Goal: Task Accomplishment & Management: Use online tool/utility

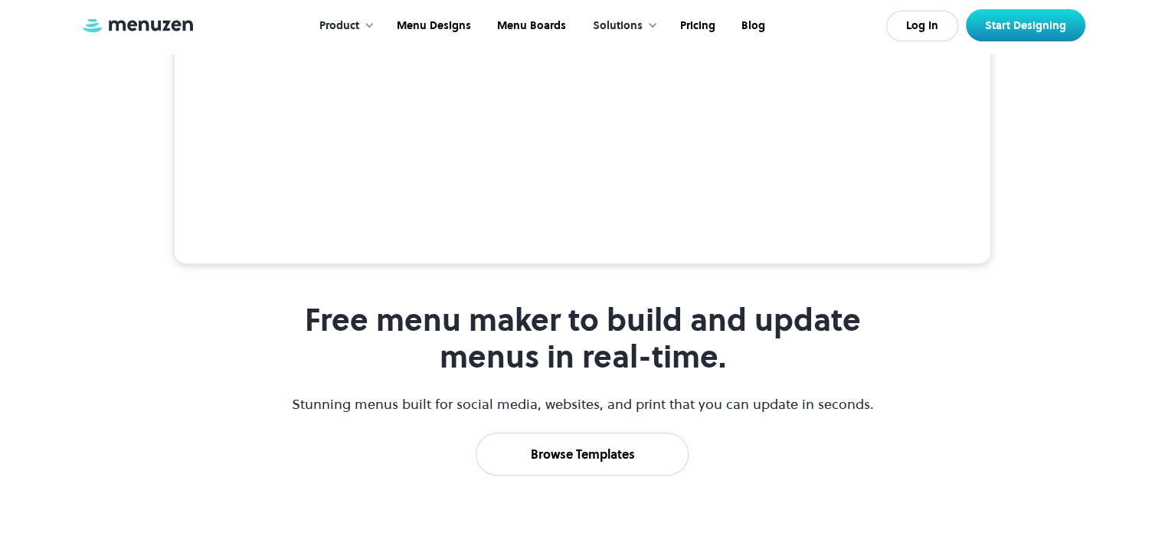
scroll to position [689, 0]
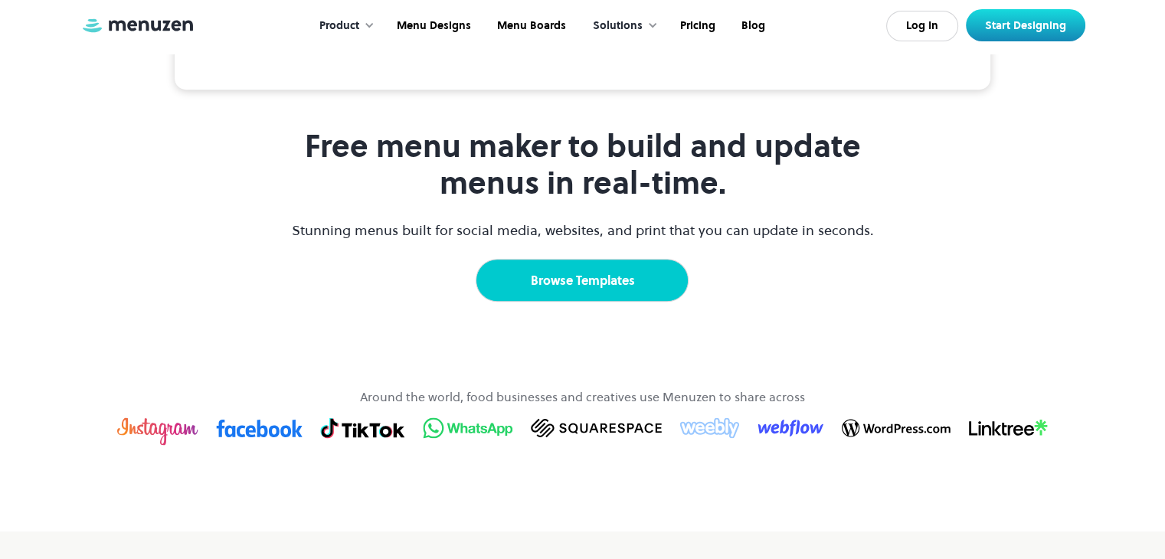
click at [631, 302] on link "Browse Templates" at bounding box center [582, 280] width 213 height 43
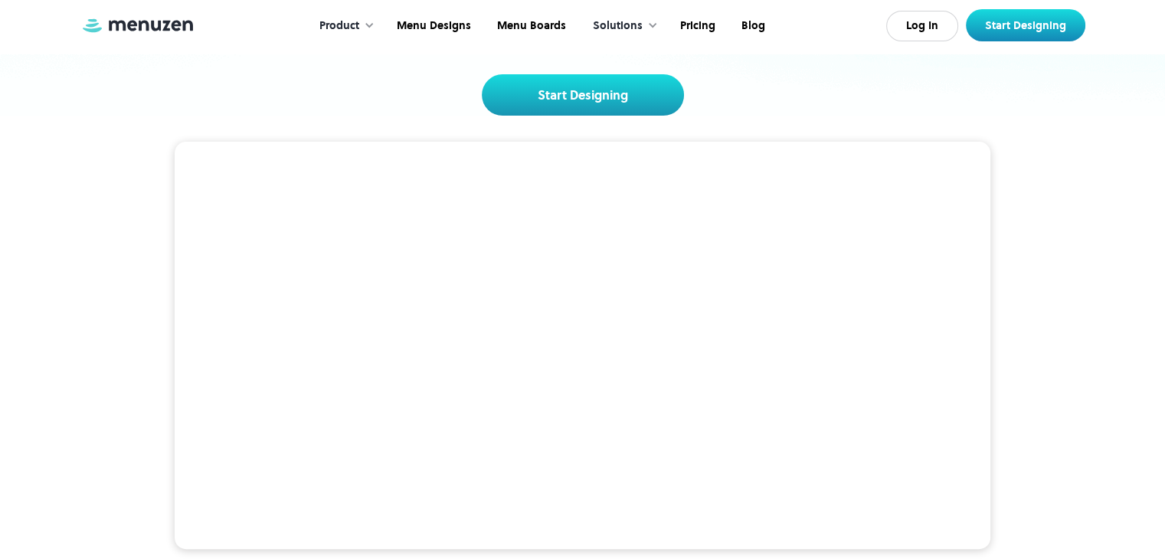
scroll to position [153, 0]
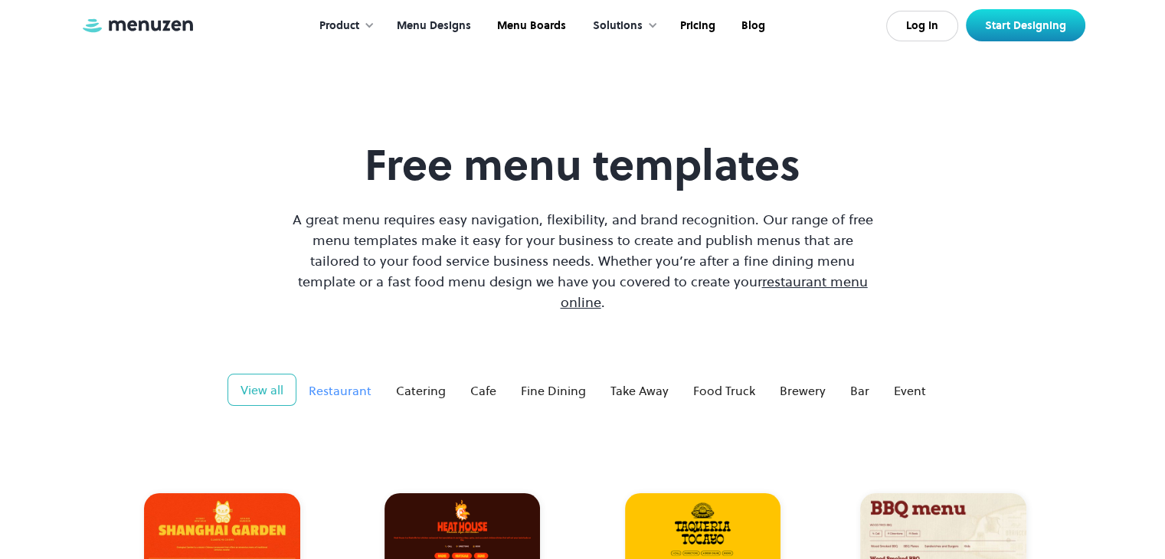
click at [366, 381] on div "Restaurant" at bounding box center [340, 390] width 63 height 18
click at [440, 381] on div "Catering" at bounding box center [421, 390] width 50 height 18
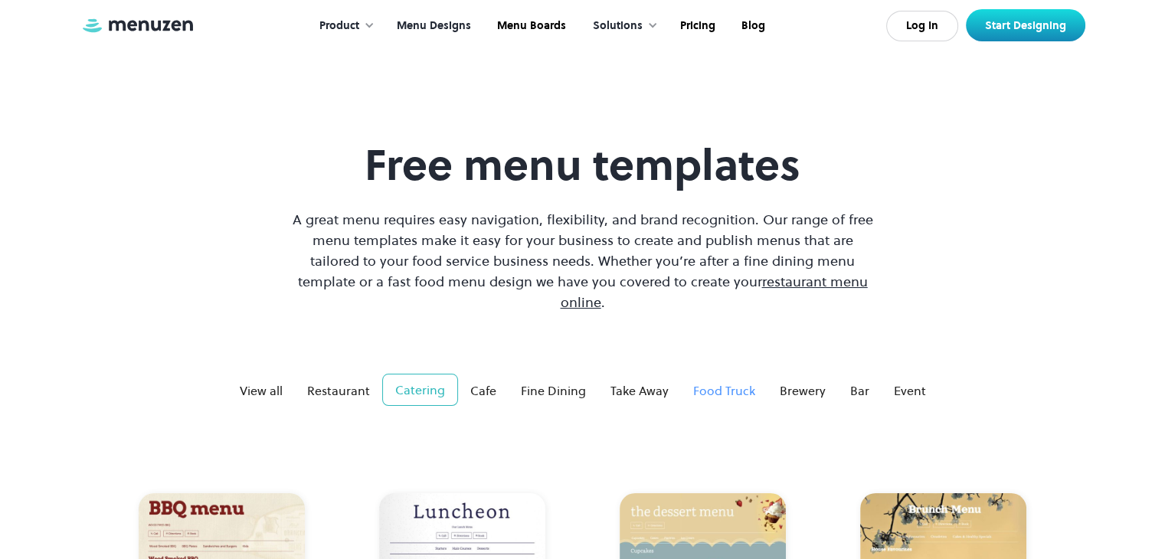
click at [690, 375] on link "Food Truck" at bounding box center [724, 390] width 87 height 31
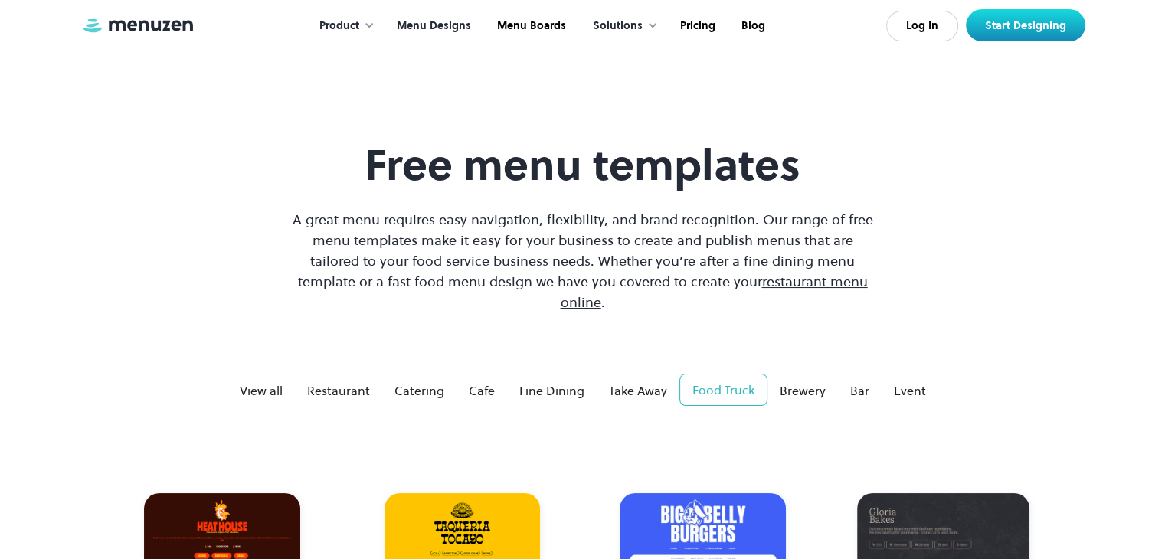
scroll to position [230, 0]
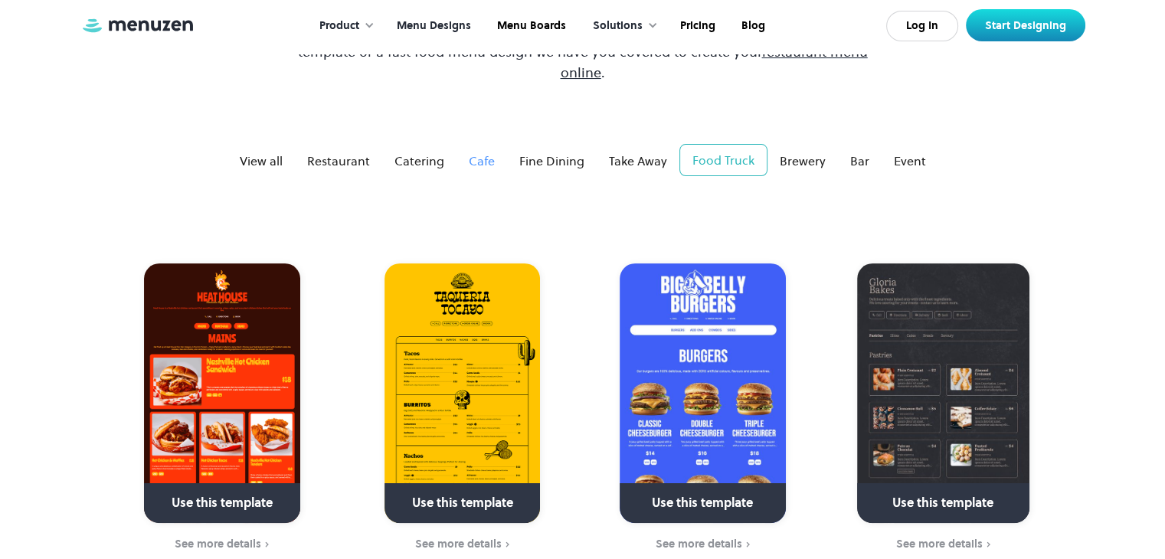
click at [482, 152] on div "Cafe" at bounding box center [482, 161] width 26 height 18
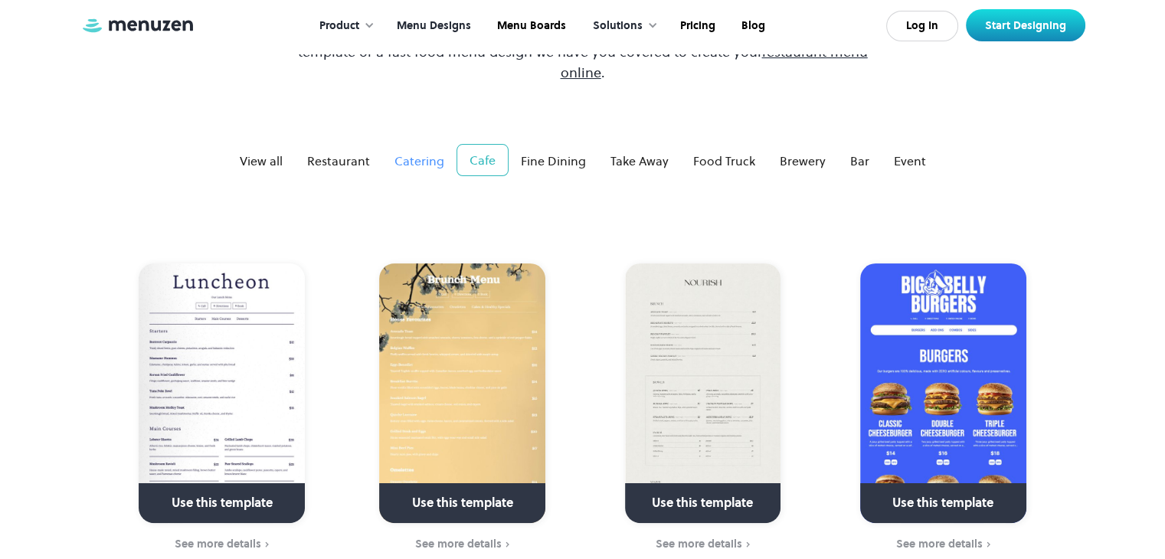
click at [425, 152] on div "Catering" at bounding box center [419, 161] width 50 height 18
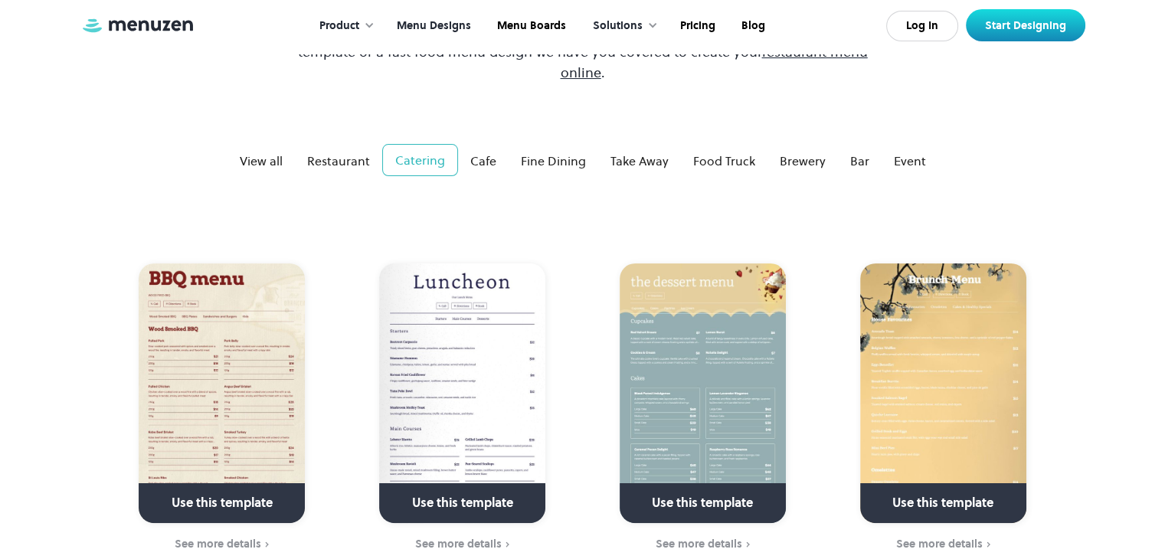
scroll to position [306, 0]
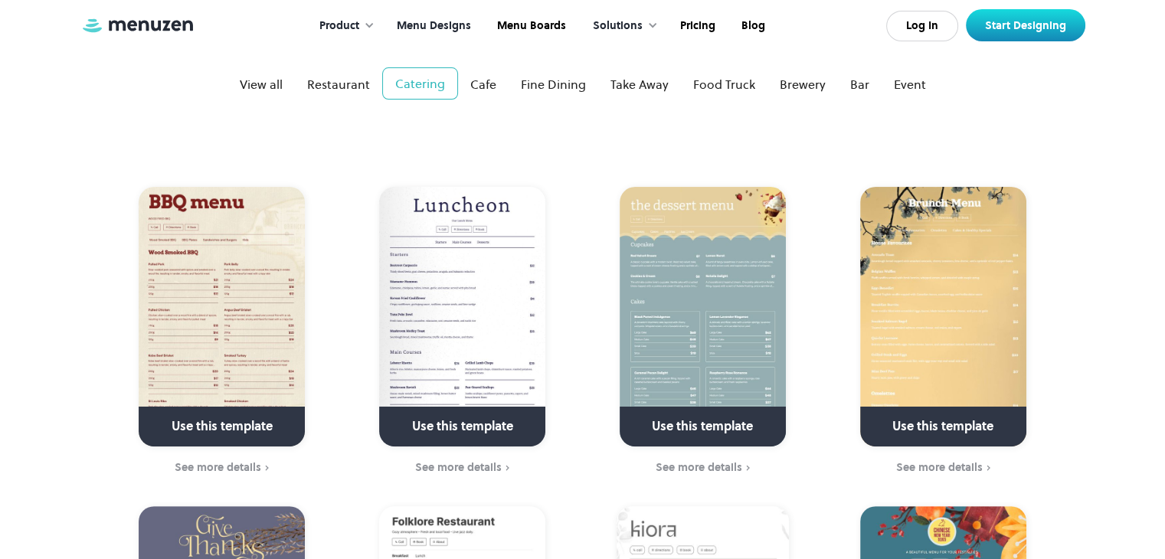
click at [453, 299] on img at bounding box center [462, 317] width 166 height 260
